Goal: Task Accomplishment & Management: Complete application form

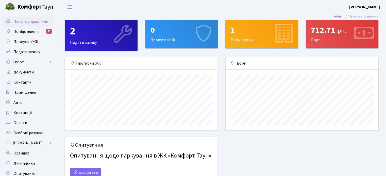
scroll to position [73, 152]
click at [154, 36] on div "0 Пропуск в ЖК" at bounding box center [181, 34] width 72 height 28
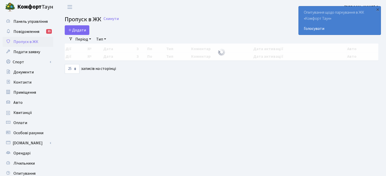
select select "25"
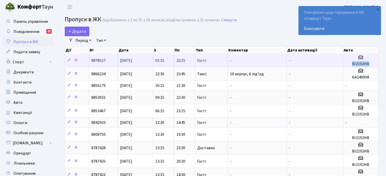
copy h5 "ВІ2192НВ"
drag, startPoint x: 353, startPoint y: 64, endPoint x: 368, endPoint y: 64, distance: 15.2
click at [368, 64] on h5 "ВІ2192НВ" at bounding box center [360, 64] width 31 height 5
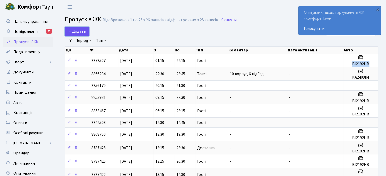
click at [74, 29] on span "Додати" at bounding box center [77, 32] width 18 height 6
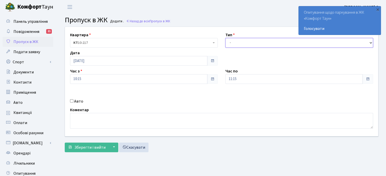
click at [231, 42] on select "- Доставка Таксі Гості Сервіс" at bounding box center [299, 43] width 148 height 10
select select "3"
click at [225, 38] on select "- Доставка Таксі Гості Сервіс" at bounding box center [299, 43] width 148 height 10
click at [73, 100] on input "Авто" at bounding box center [71, 100] width 3 height 3
checkbox input "true"
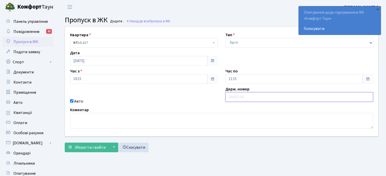
paste input "ВІ2192НВ"
type input "ВІ2192НВ"
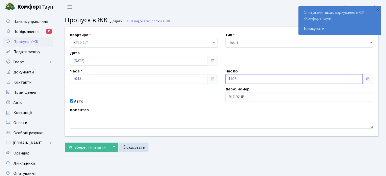
click at [242, 79] on input "11:15" at bounding box center [293, 79] width 137 height 10
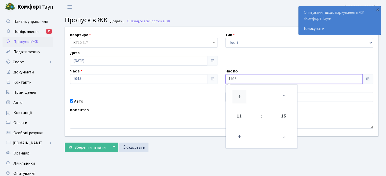
click at [239, 94] on icon at bounding box center [239, 97] width 14 height 14
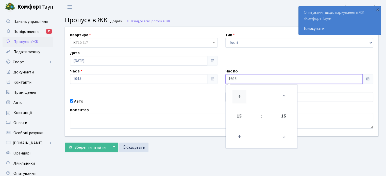
click at [239, 94] on icon at bounding box center [239, 97] width 14 height 14
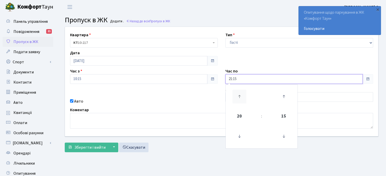
click at [239, 94] on icon at bounding box center [239, 97] width 14 height 14
type input "22:15"
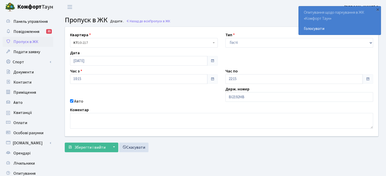
click at [161, 102] on div "Авто" at bounding box center [143, 101] width 155 height 6
click at [94, 146] on span "Зберегти і вийти" at bounding box center [89, 148] width 31 height 6
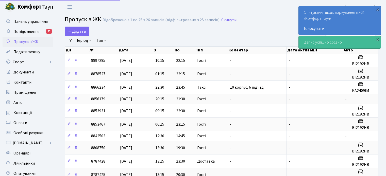
select select "25"
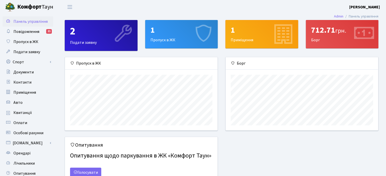
scroll to position [73, 152]
click at [24, 122] on span "Оплати" at bounding box center [20, 123] width 14 height 6
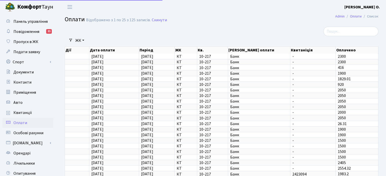
select select "25"
click at [24, 113] on span "Квитанції" at bounding box center [22, 113] width 19 height 6
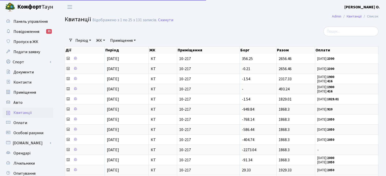
select select "25"
click at [28, 23] on span "Панель управління" at bounding box center [30, 22] width 34 height 6
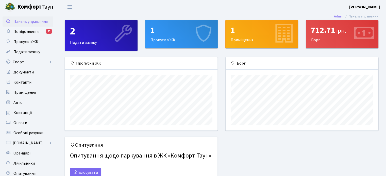
scroll to position [73, 152]
click at [27, 114] on span "Квитанції" at bounding box center [22, 113] width 19 height 6
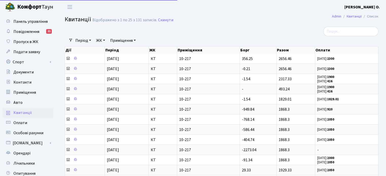
select select "25"
